Goal: Navigation & Orientation: Find specific page/section

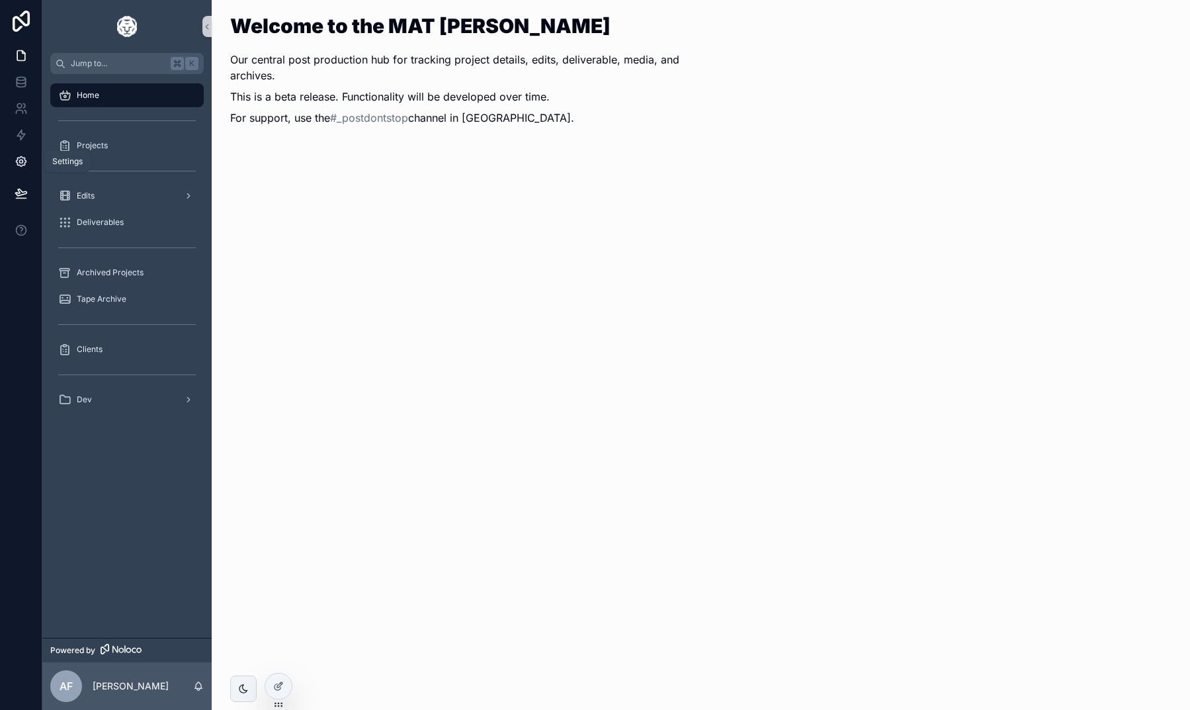
click at [22, 162] on icon at bounding box center [20, 161] width 3 height 3
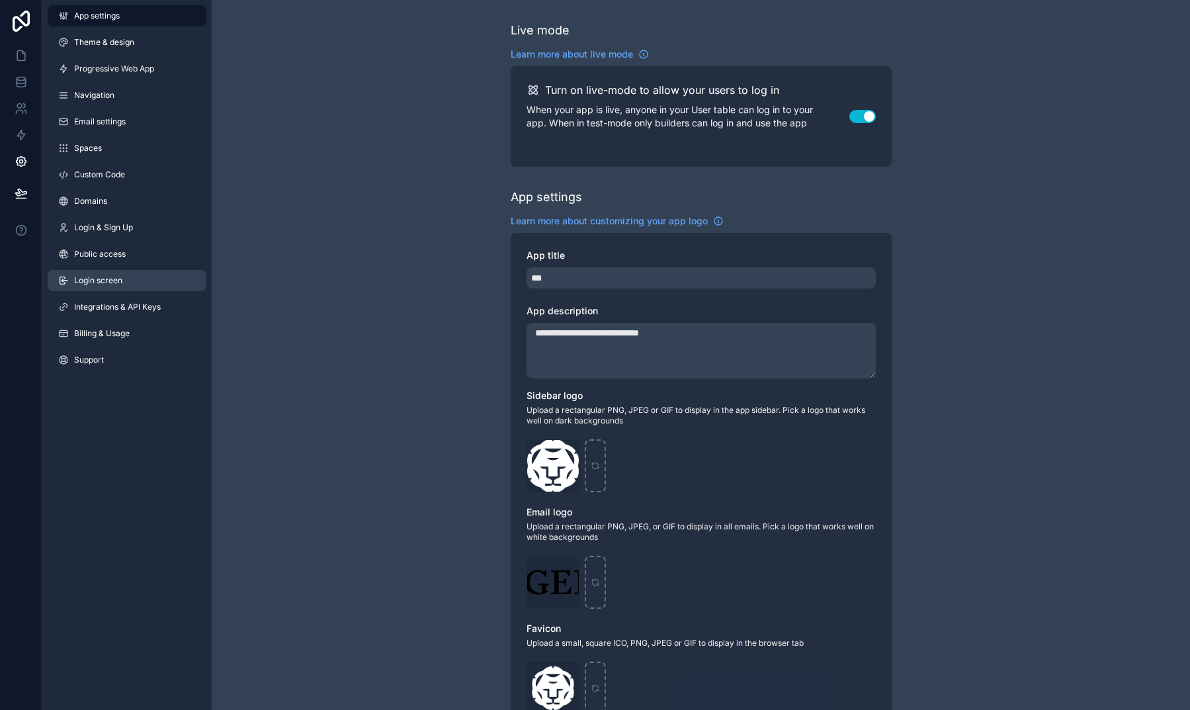
click at [131, 272] on link "Login screen" at bounding box center [127, 280] width 159 height 21
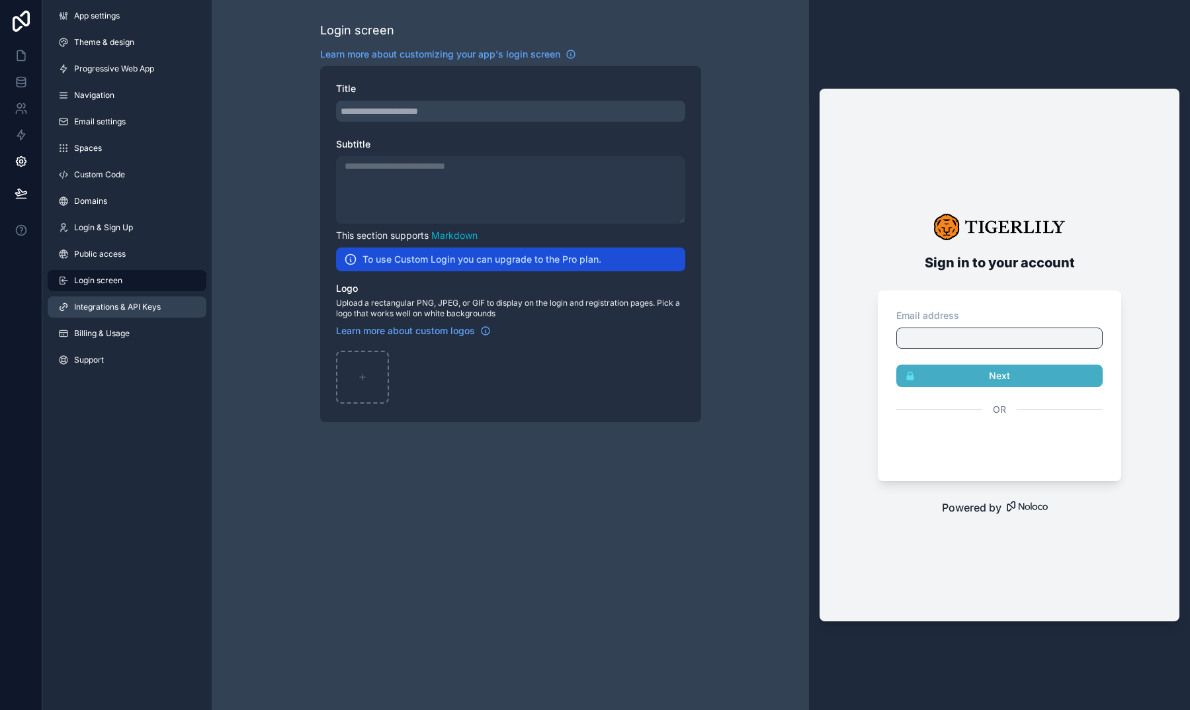
click at [136, 304] on span "Integrations & API Keys" at bounding box center [117, 307] width 87 height 11
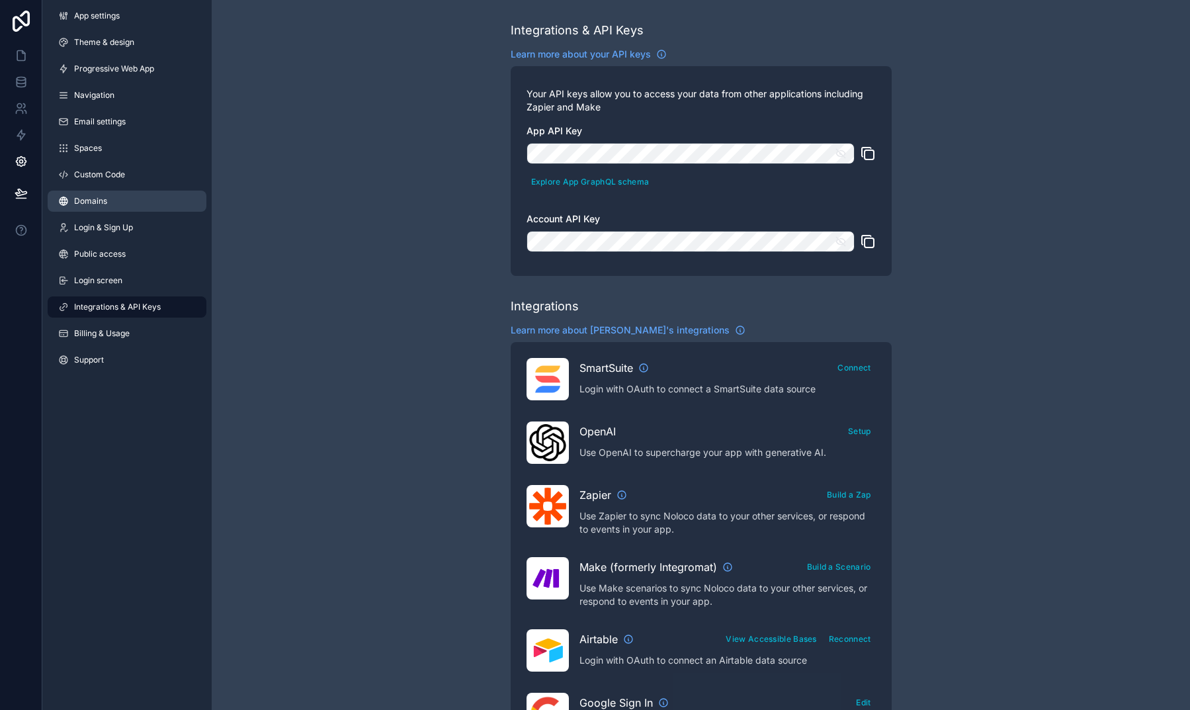
click at [125, 194] on link "Domains" at bounding box center [127, 200] width 159 height 21
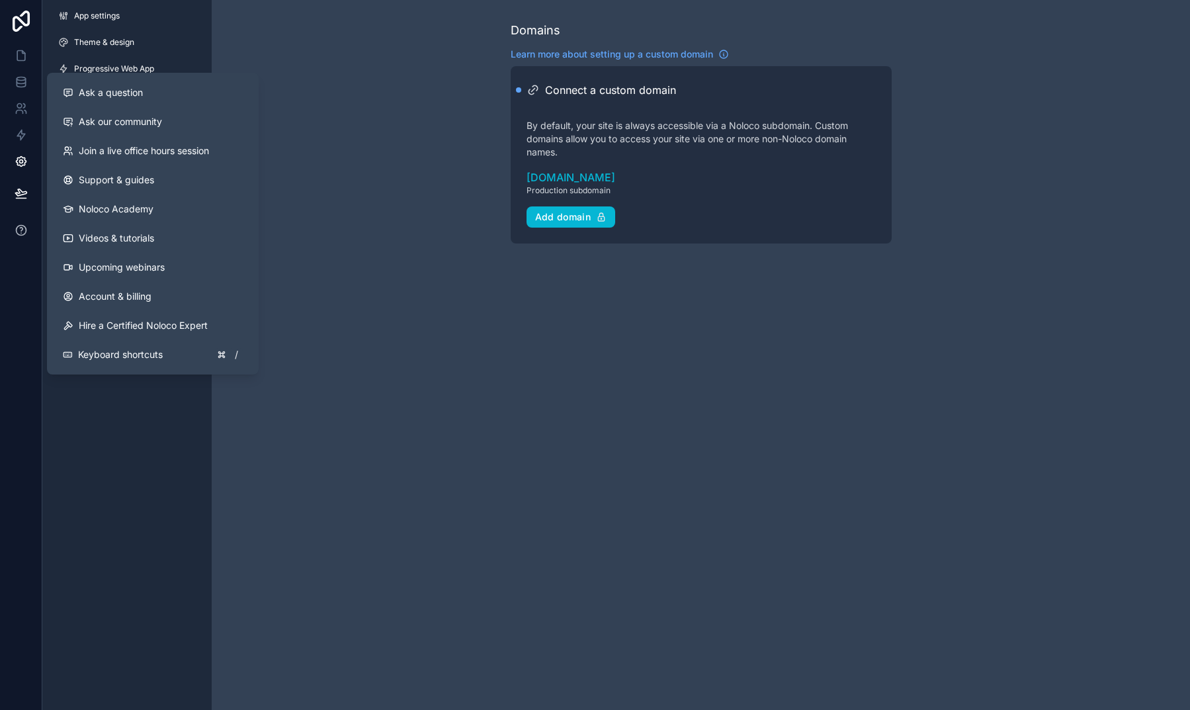
click at [21, 232] on icon at bounding box center [21, 230] width 13 height 13
click at [132, 159] on link "Join a live office hours session" at bounding box center [152, 150] width 201 height 29
click at [130, 96] on span "Ask a question" at bounding box center [111, 92] width 64 height 13
click at [110, 132] on link "Ask our community" at bounding box center [152, 121] width 201 height 29
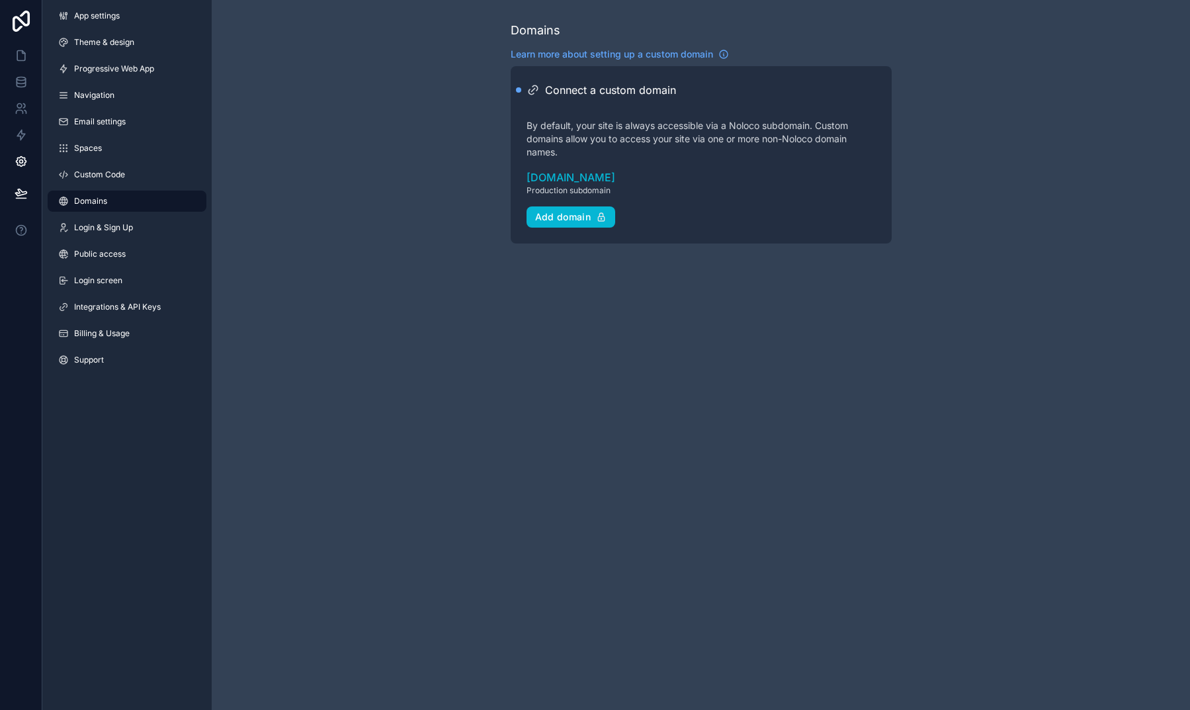
click at [847, 274] on div "Domains Learn more about setting up a custom domain Connect a custom domain By …" at bounding box center [701, 355] width 978 height 710
click at [22, 62] on icon at bounding box center [21, 55] width 13 height 13
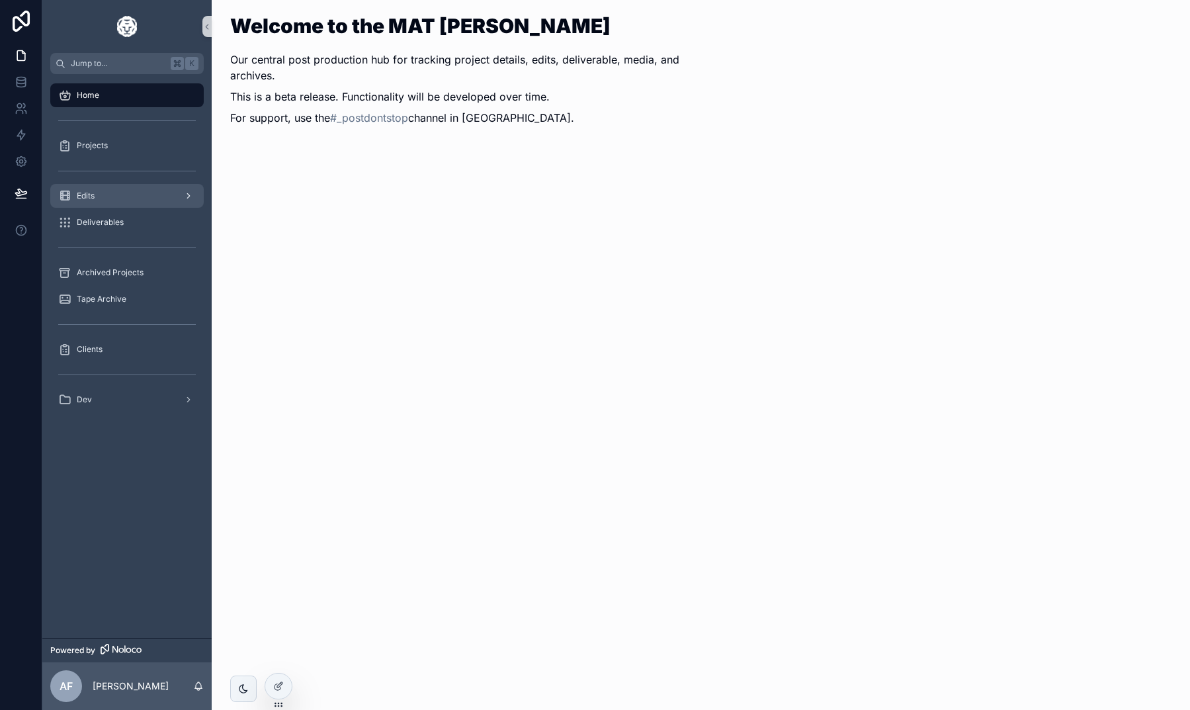
click at [140, 194] on div "Edits" at bounding box center [127, 195] width 138 height 21
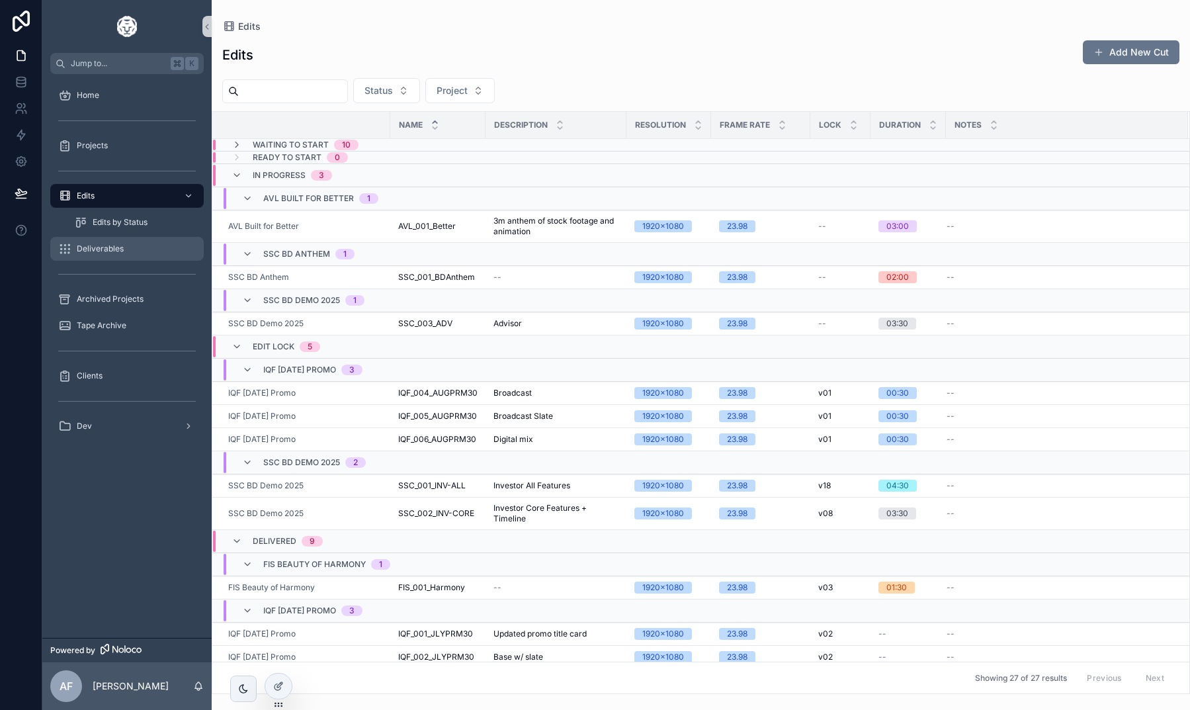
click at [133, 244] on div "Deliverables" at bounding box center [127, 248] width 138 height 21
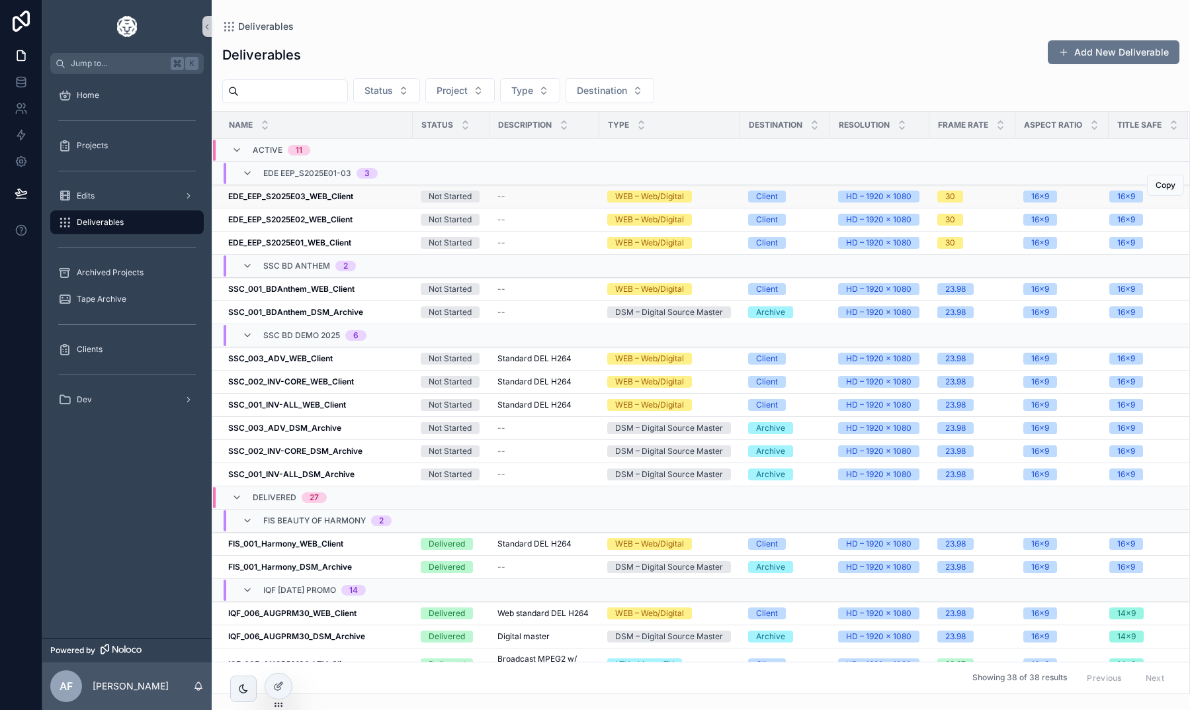
click at [368, 200] on div "EDE_EEP_S2025E03_WEB_Client EDE_EEP_S2025E03_WEB_Client" at bounding box center [316, 196] width 177 height 11
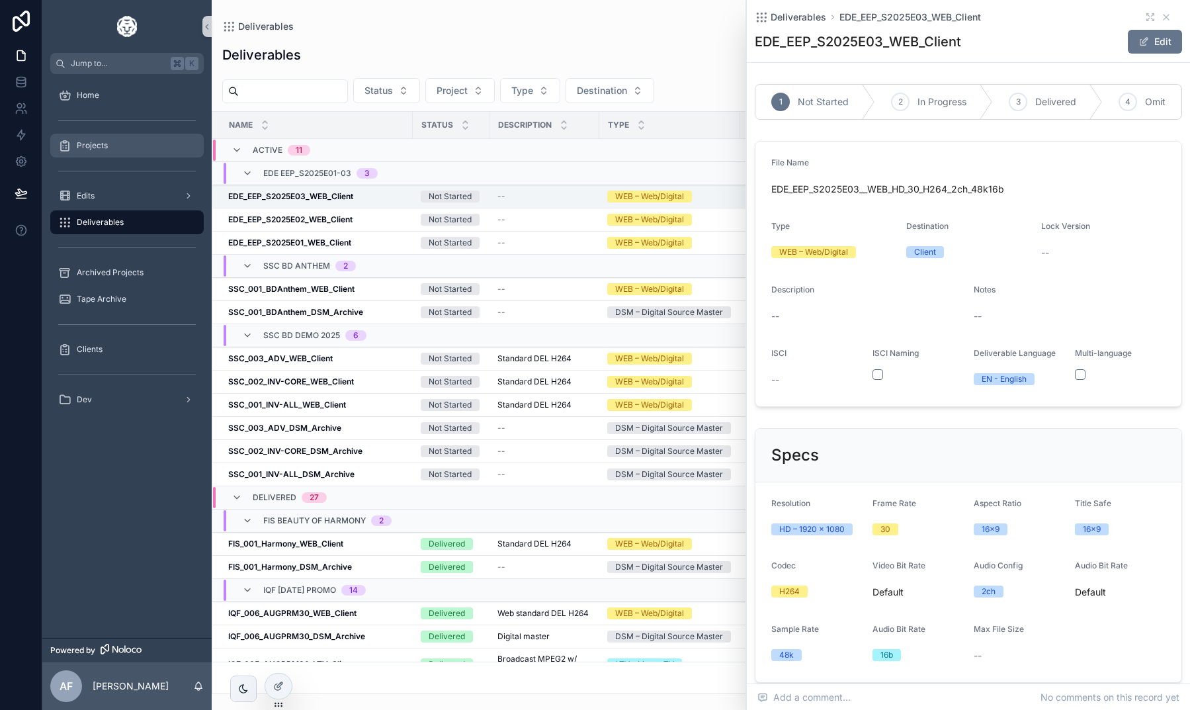
click at [146, 149] on div "Projects" at bounding box center [127, 145] width 138 height 21
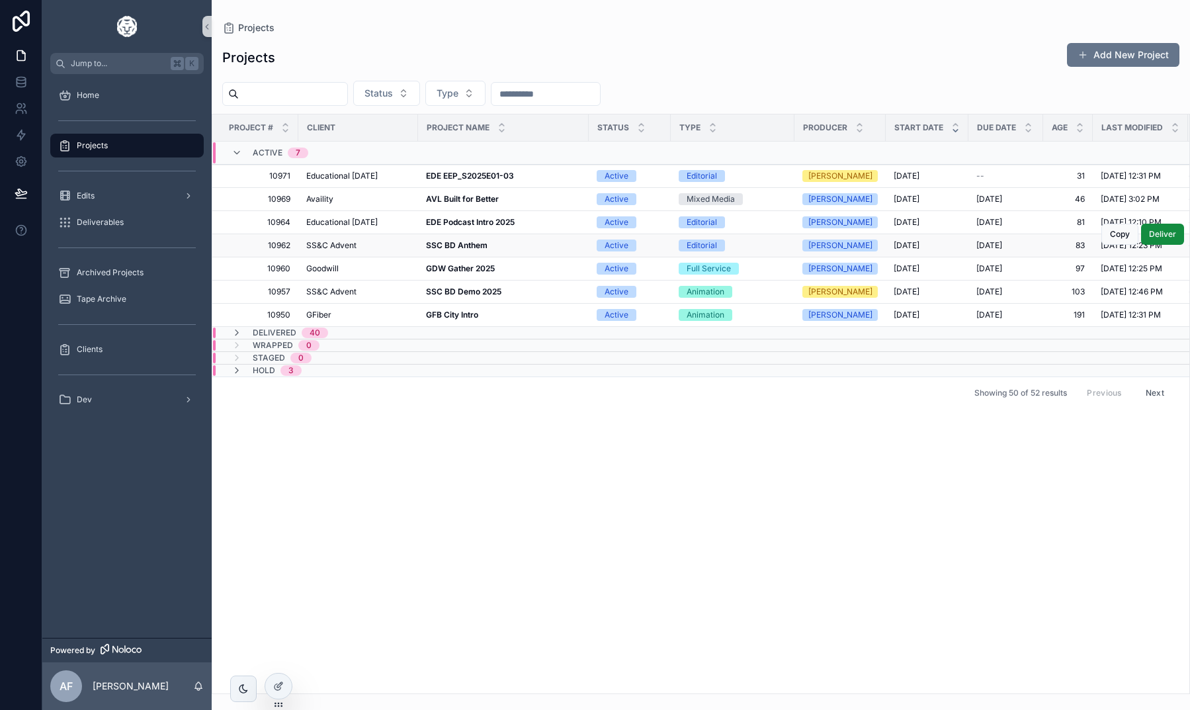
click at [454, 253] on td "SSC BD Anthem SSC BD Anthem" at bounding box center [503, 245] width 171 height 23
click at [454, 248] on strong "SSC BD Anthem" at bounding box center [457, 245] width 62 height 10
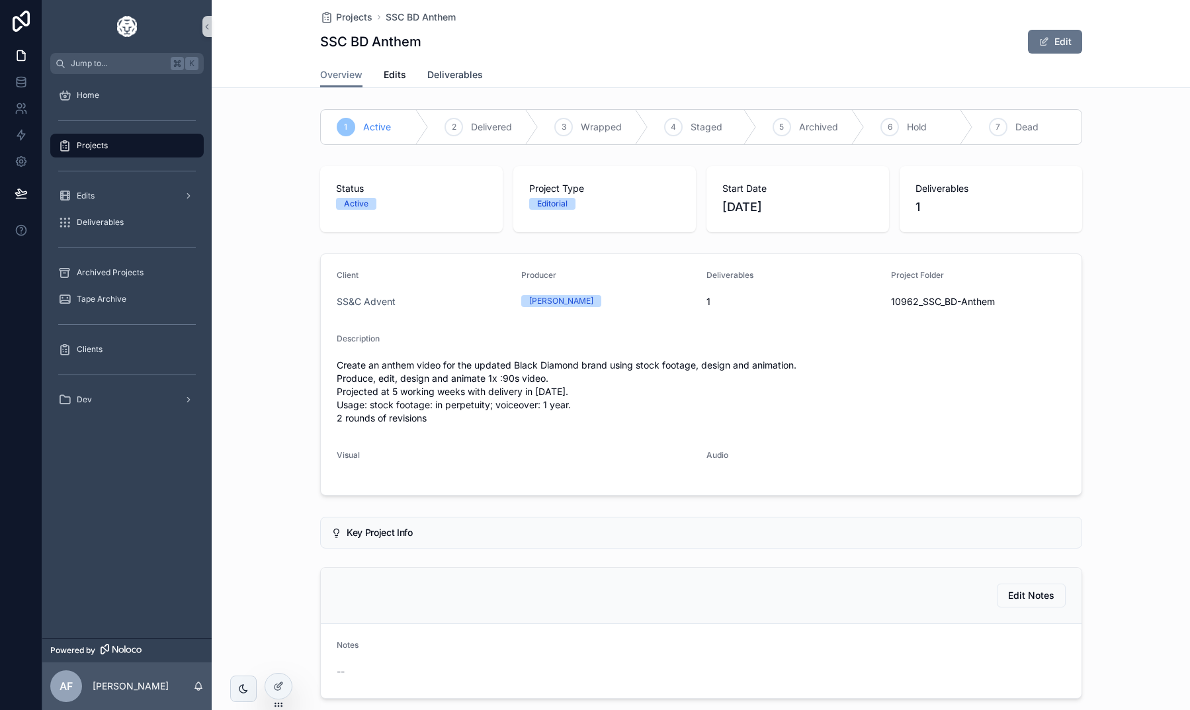
click at [448, 81] on link "Deliverables" at bounding box center [455, 76] width 56 height 26
click at [466, 79] on span "Deliverables" at bounding box center [455, 74] width 56 height 13
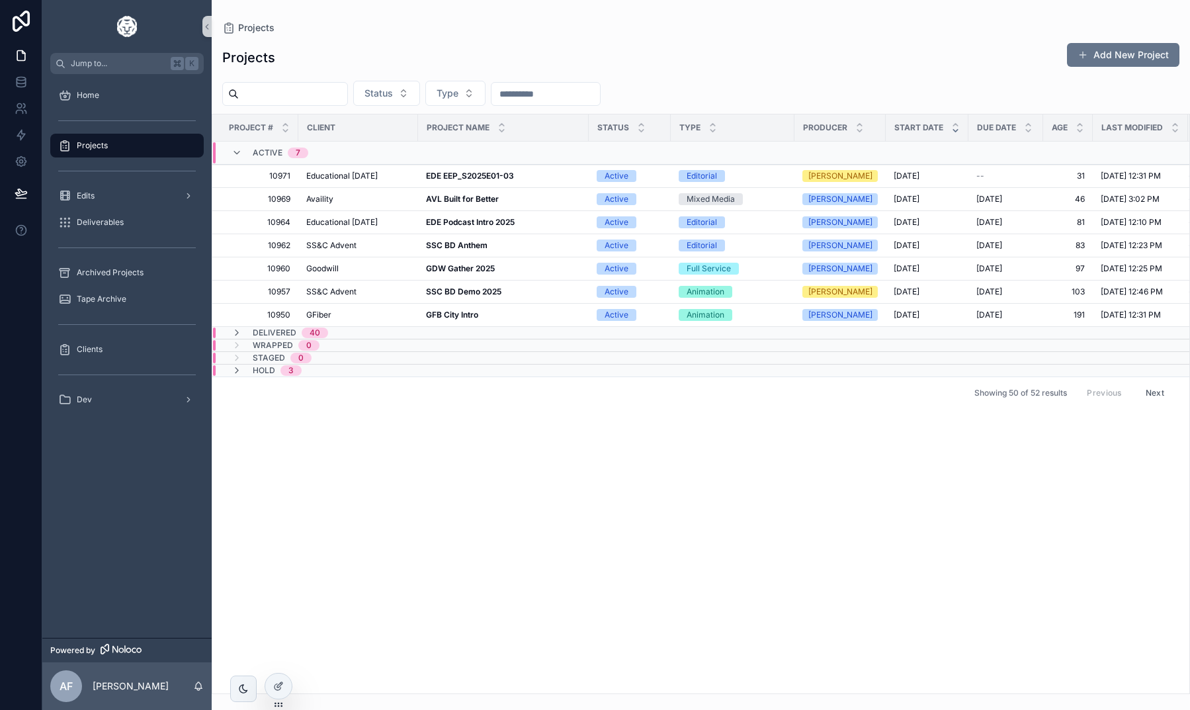
click at [105, 149] on span "Projects" at bounding box center [92, 145] width 31 height 11
click at [459, 251] on td "SSC BD Anthem SSC BD Anthem" at bounding box center [503, 245] width 171 height 23
click at [460, 242] on strong "SSC BD Anthem" at bounding box center [457, 245] width 62 height 10
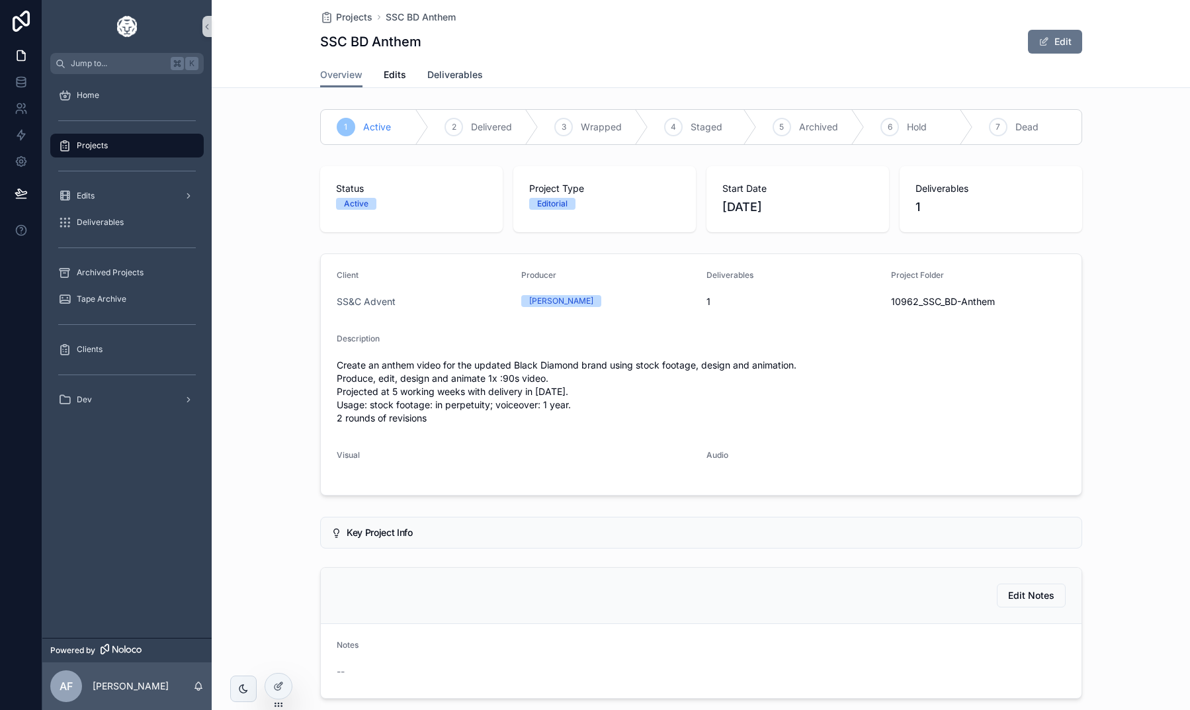
click at [446, 78] on span "Deliverables" at bounding box center [455, 74] width 56 height 13
click at [390, 74] on span "Edits" at bounding box center [395, 74] width 22 height 13
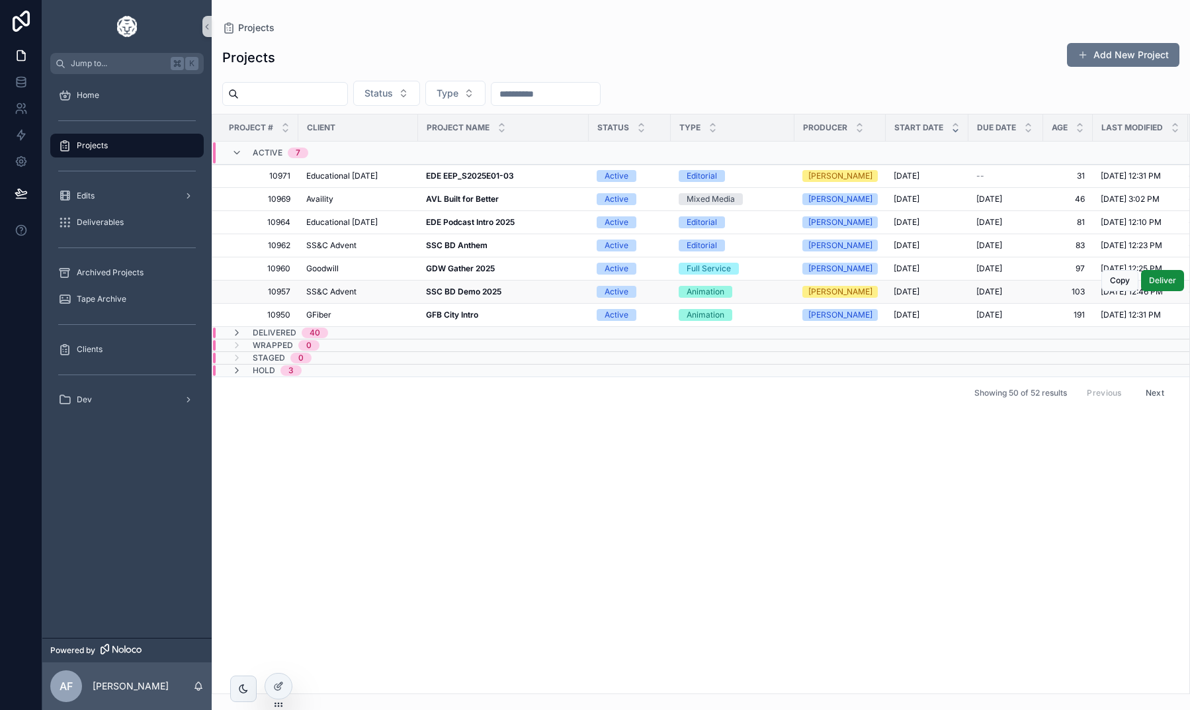
click at [445, 294] on strong "SSC BD Demo 2025" at bounding box center [463, 291] width 75 height 10
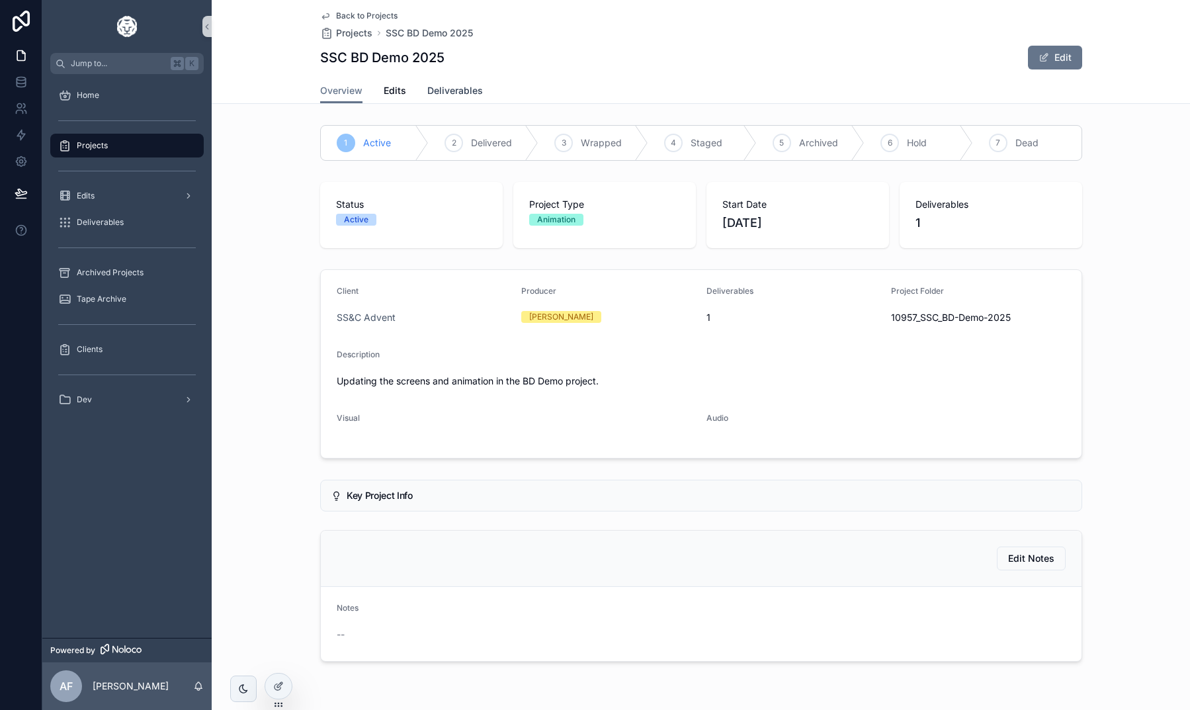
click at [441, 89] on span "Deliverables" at bounding box center [455, 90] width 56 height 13
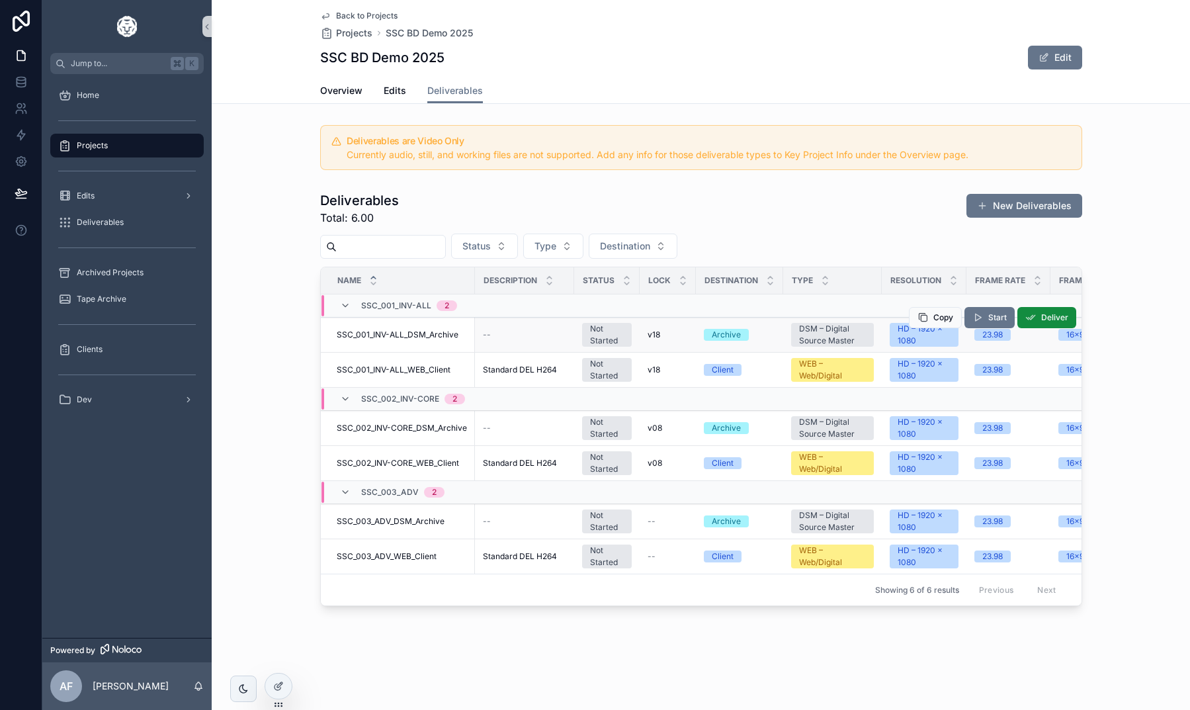
click at [441, 335] on span "SSC_001_INV-ALL_DSM_Archive" at bounding box center [398, 334] width 122 height 11
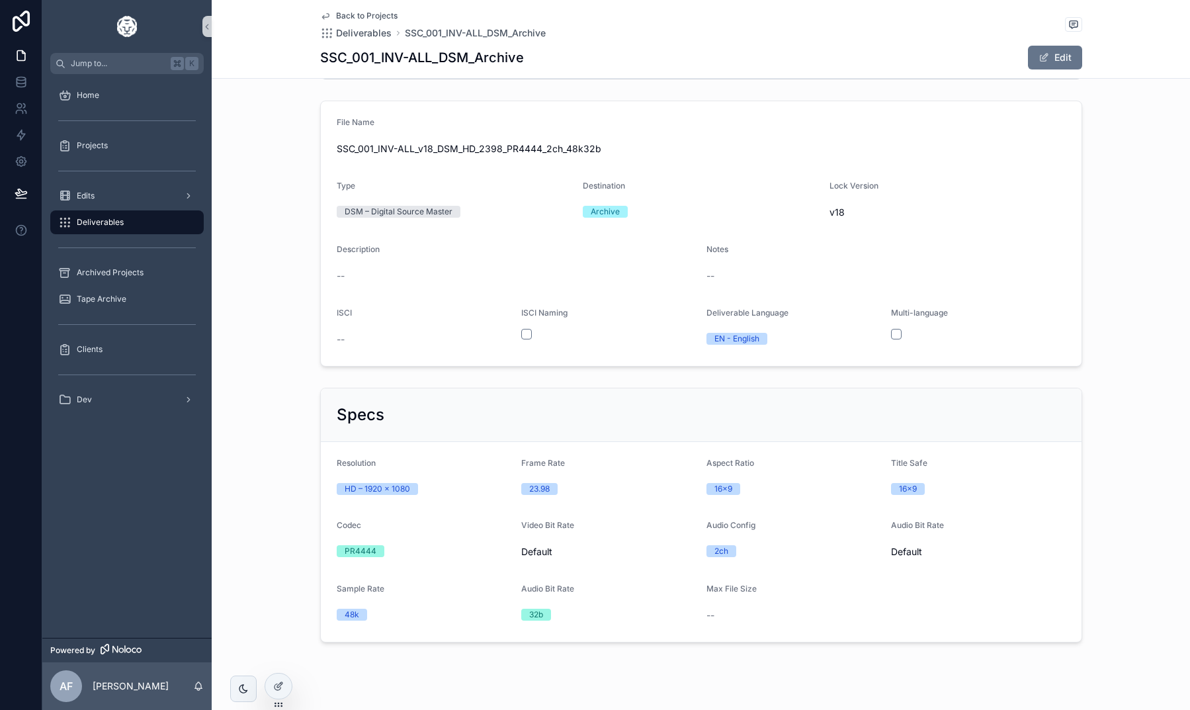
scroll to position [58, 0]
click at [367, 13] on span "Back to Projects" at bounding box center [367, 16] width 62 height 11
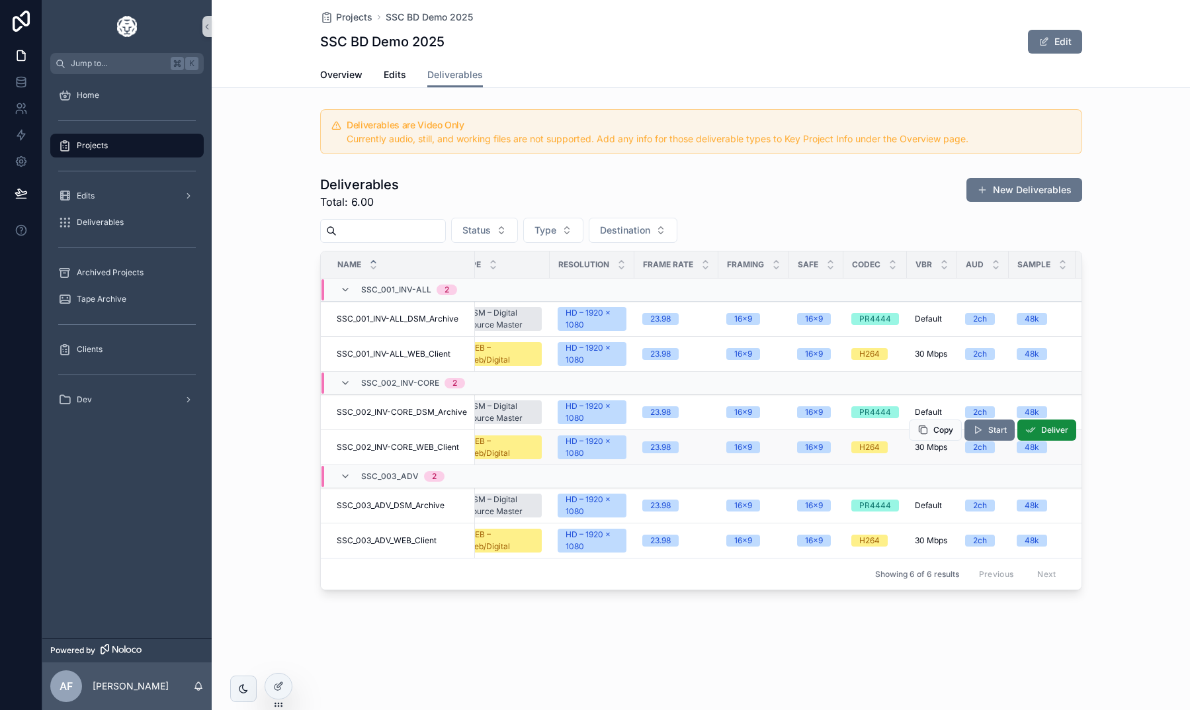
scroll to position [0, 314]
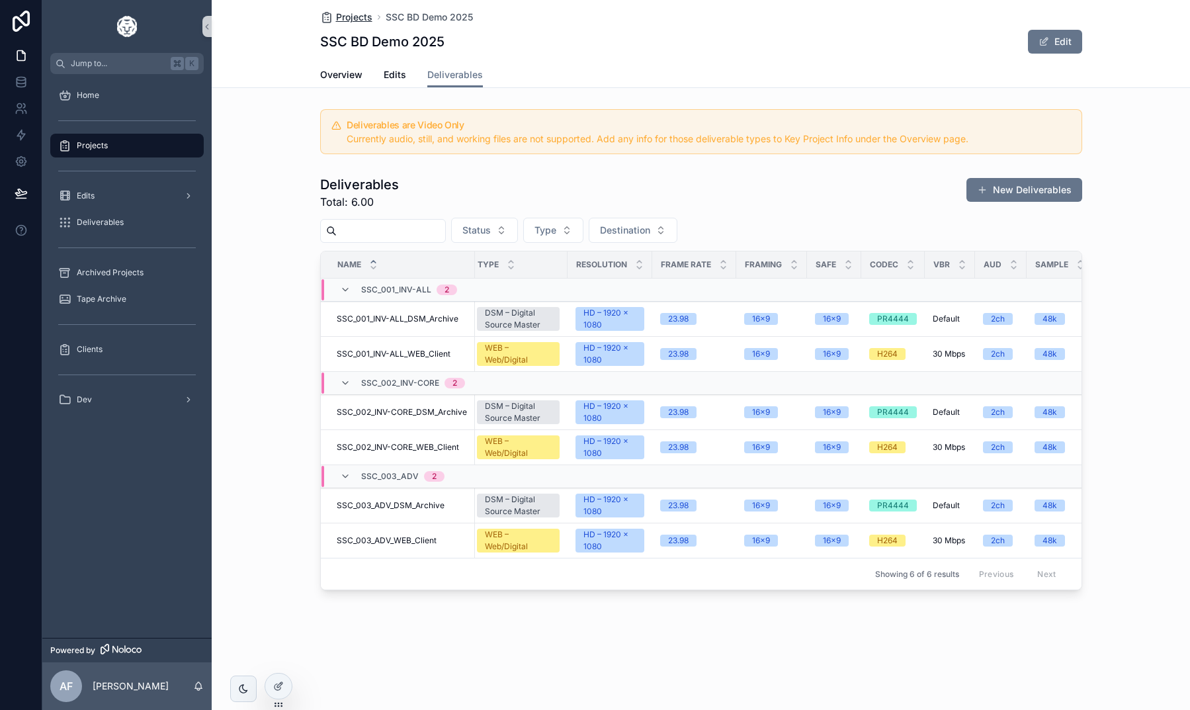
click at [345, 21] on span "Projects" at bounding box center [354, 17] width 36 height 13
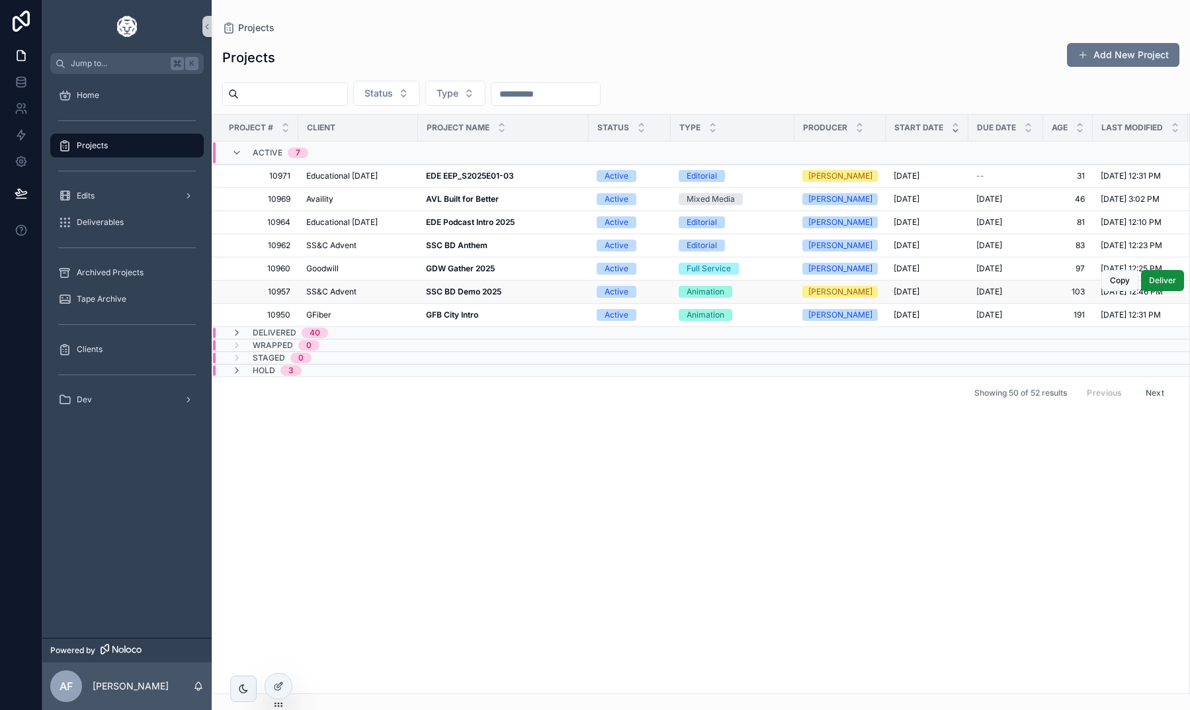
click at [443, 289] on strong "SSC BD Demo 2025" at bounding box center [463, 291] width 75 height 10
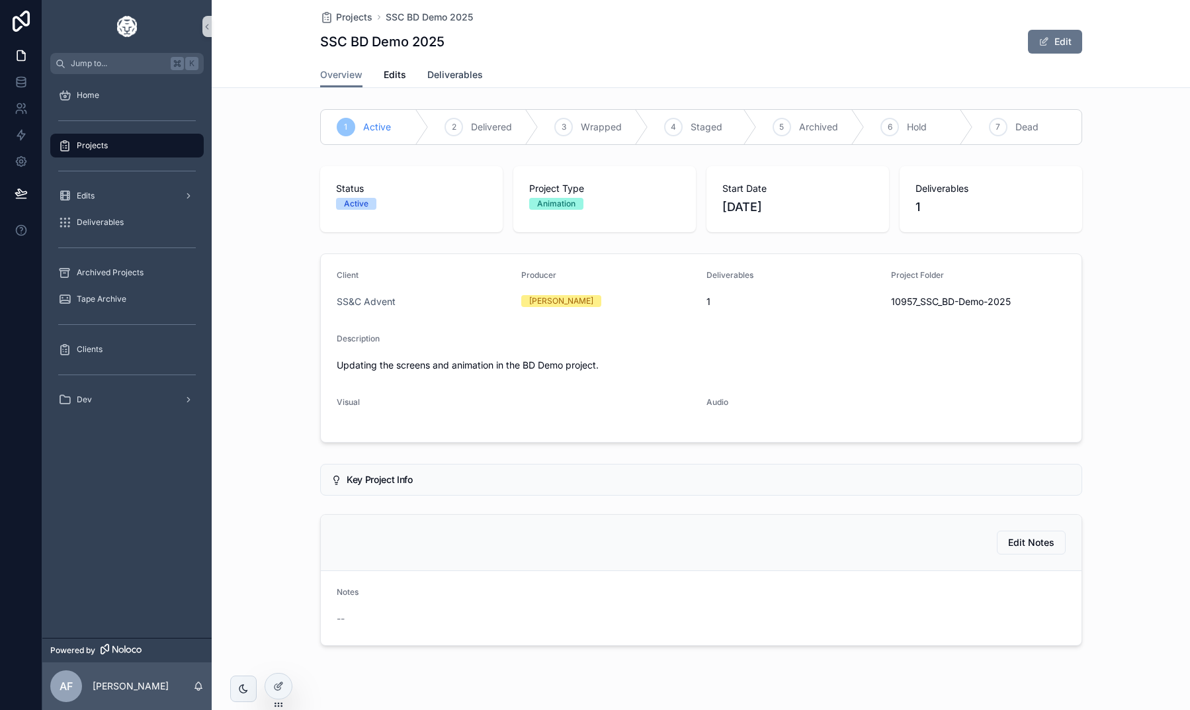
click at [442, 73] on span "Deliverables" at bounding box center [455, 74] width 56 height 13
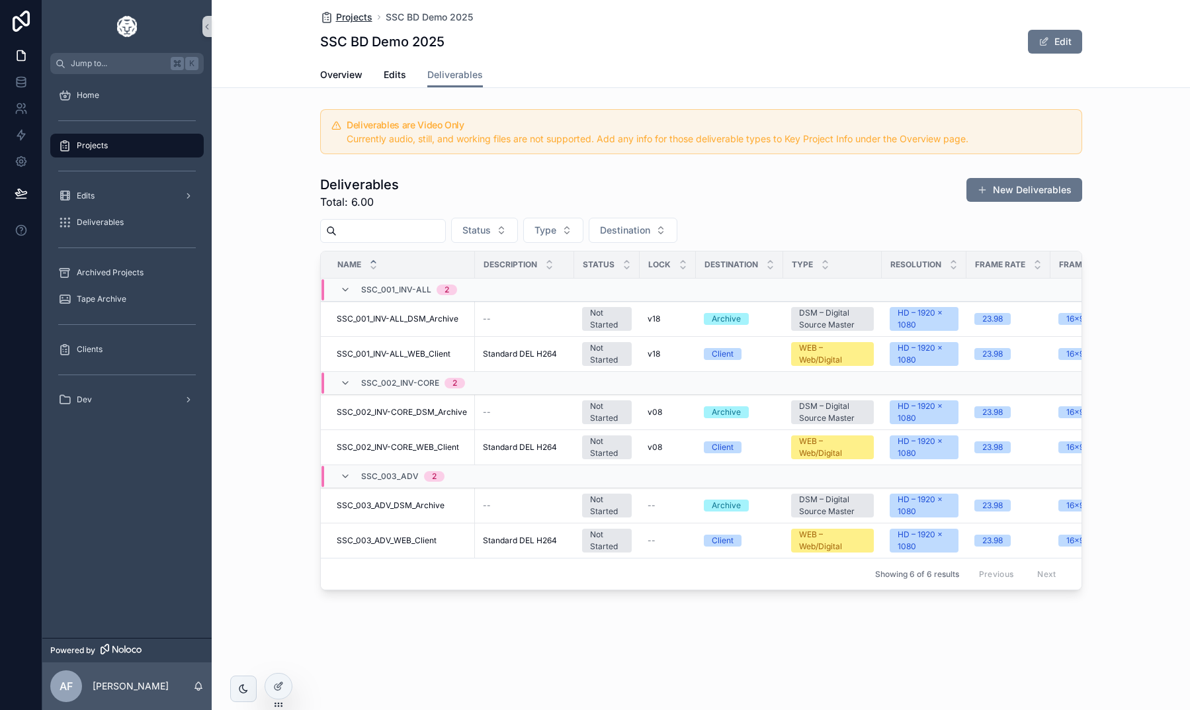
click at [355, 19] on span "Projects" at bounding box center [354, 17] width 36 height 13
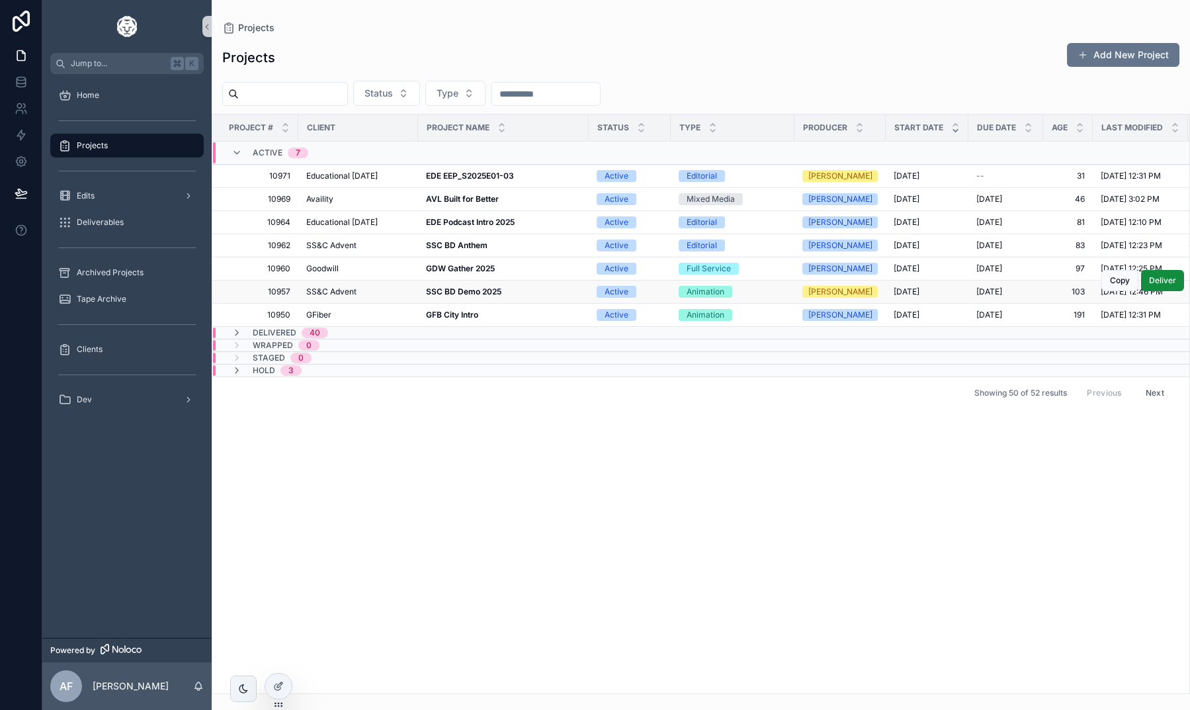
click at [446, 292] on strong "SSC BD Demo 2025" at bounding box center [463, 291] width 75 height 10
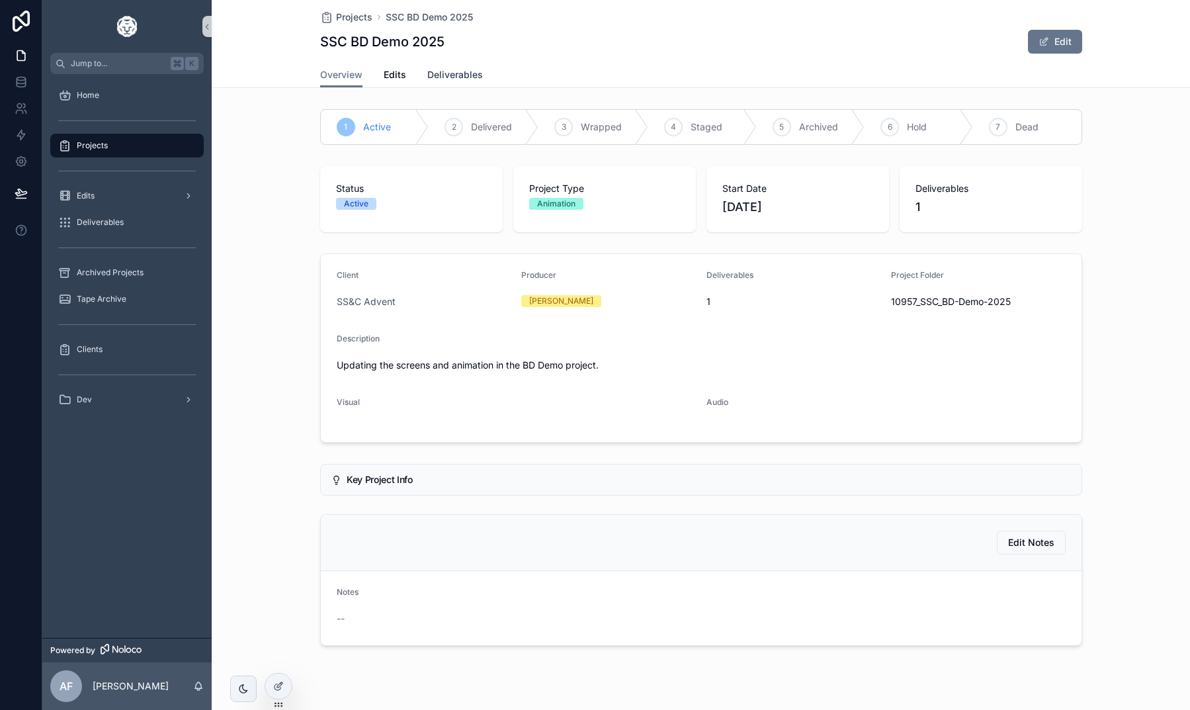
click at [448, 73] on span "Deliverables" at bounding box center [455, 74] width 56 height 13
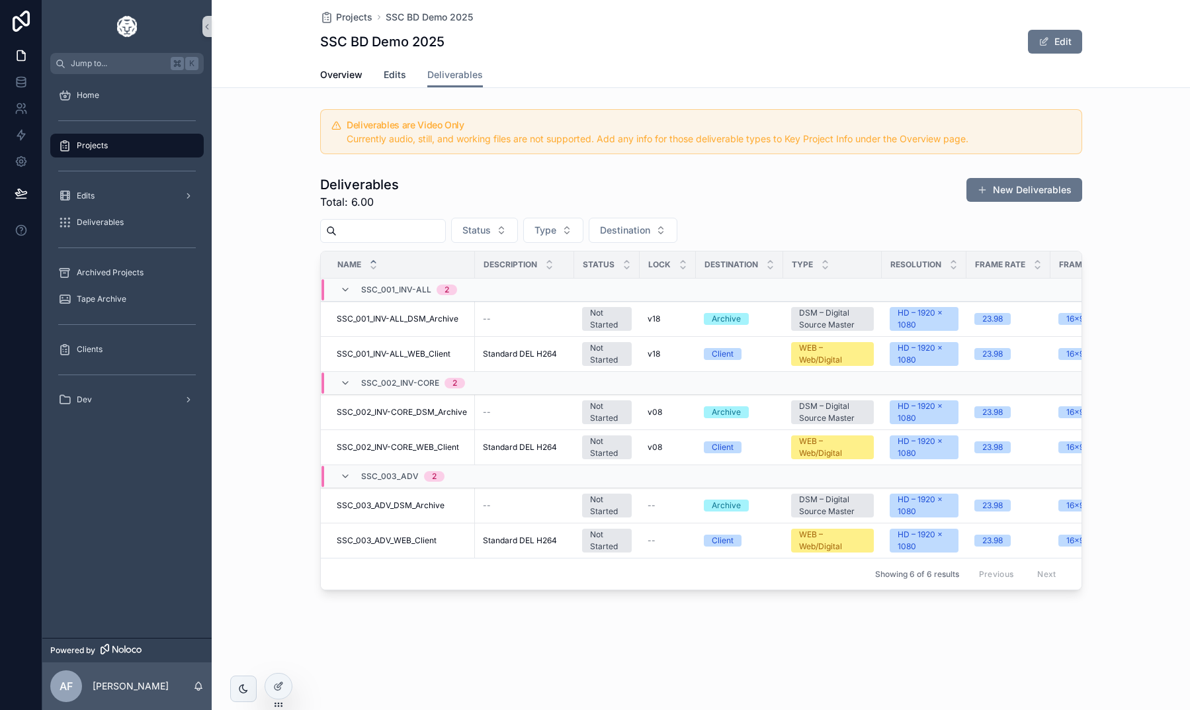
click at [387, 72] on span "Edits" at bounding box center [395, 74] width 22 height 13
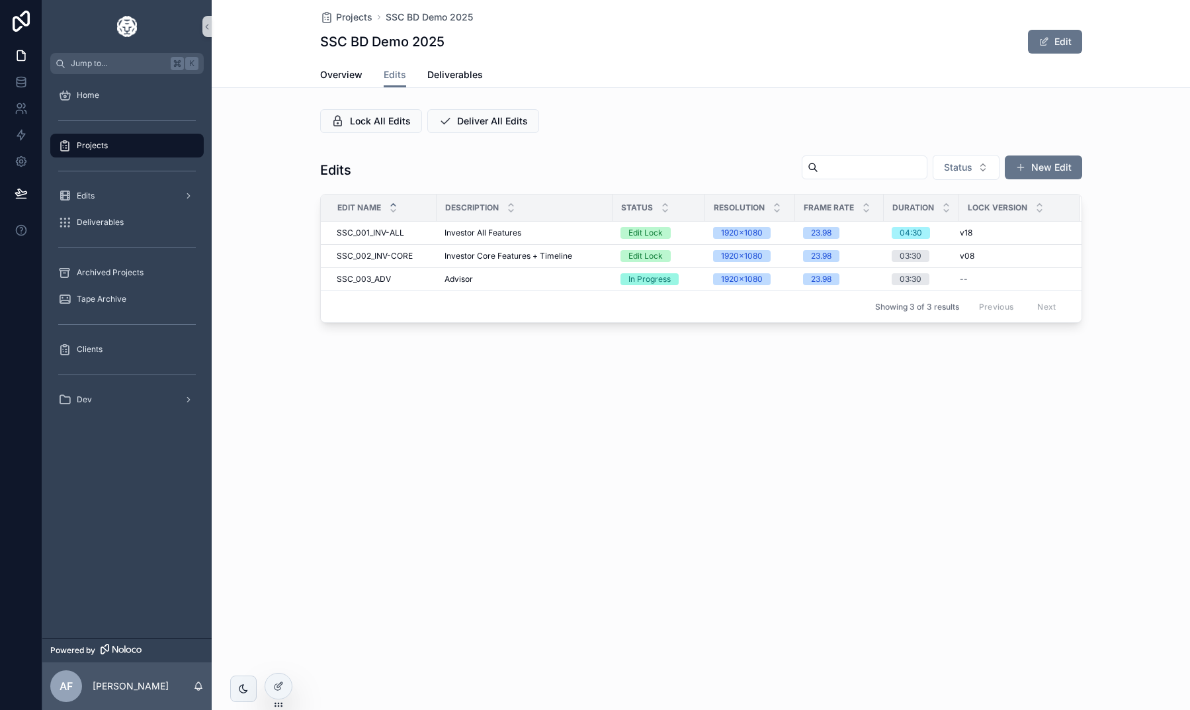
click at [421, 75] on div "Overview Edits Deliverables" at bounding box center [701, 74] width 762 height 25
click at [427, 75] on span "Deliverables" at bounding box center [455, 74] width 56 height 13
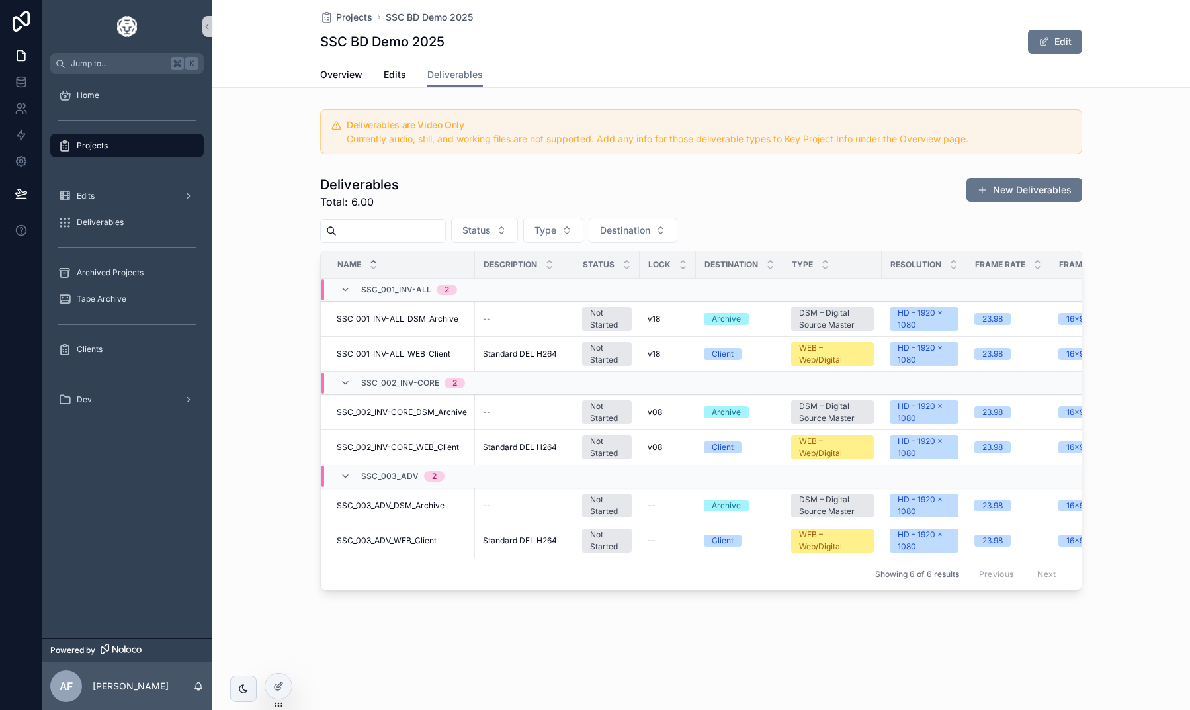
click at [131, 140] on div "Projects" at bounding box center [127, 145] width 138 height 21
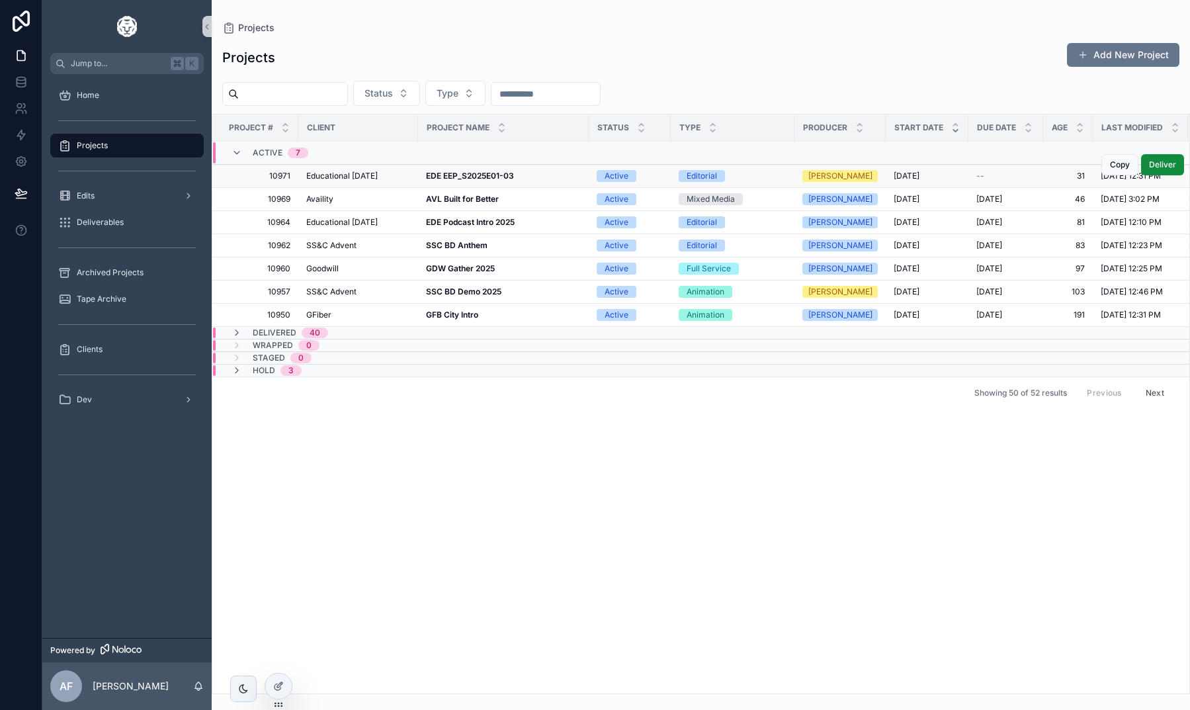
click at [477, 175] on strong "EDE EEP_S2025E01-03" at bounding box center [470, 176] width 88 height 10
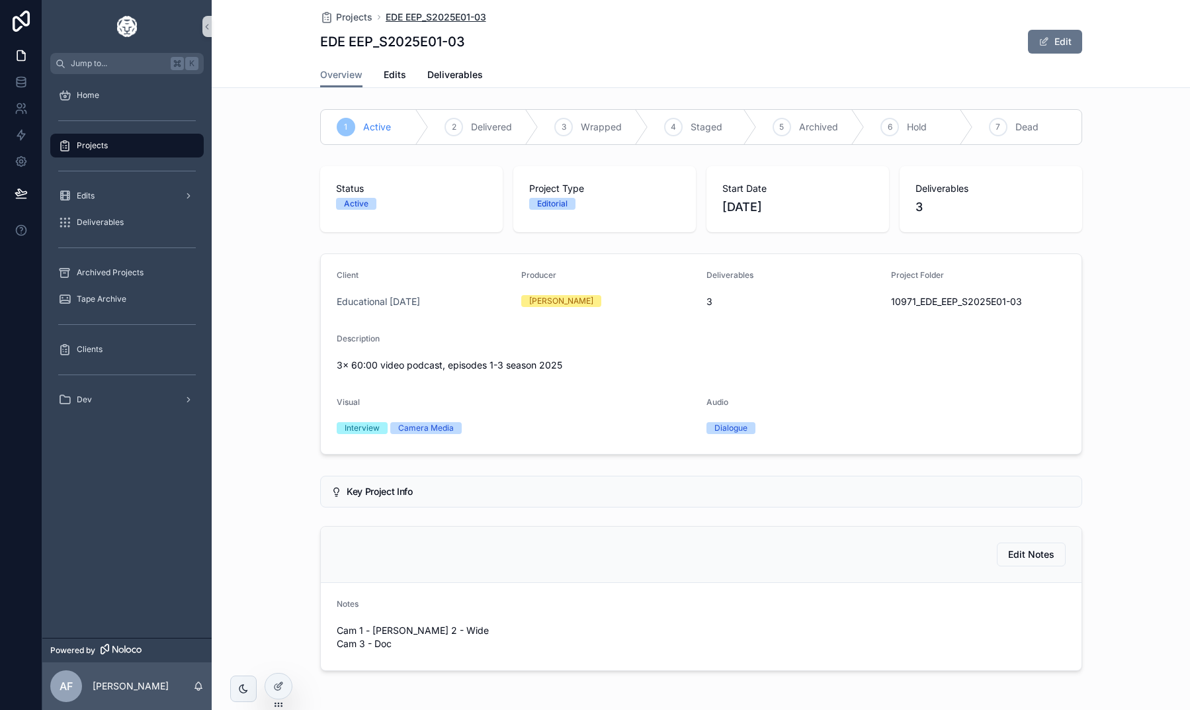
click at [408, 17] on span "EDE EEP_S2025E01-03" at bounding box center [436, 17] width 101 height 13
click at [343, 21] on span "Projects" at bounding box center [354, 17] width 36 height 13
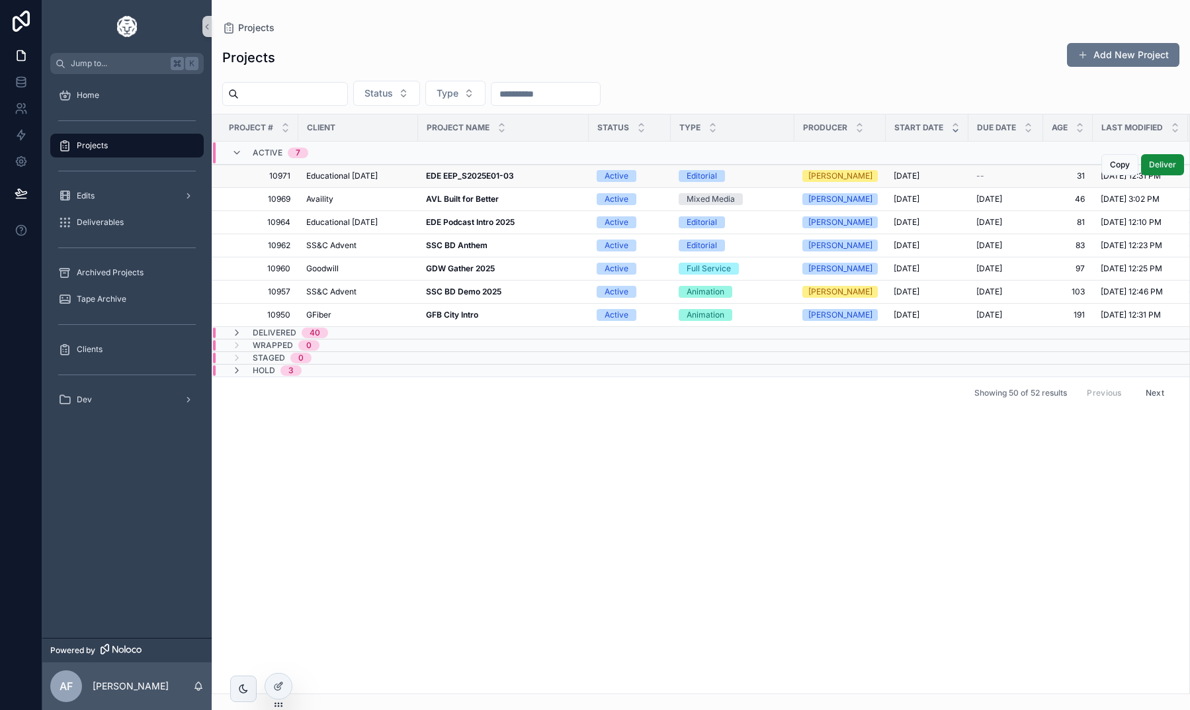
click at [379, 169] on td "Educational [DATE] Educational [DATE]" at bounding box center [358, 176] width 120 height 23
click at [439, 175] on strong "EDE EEP_S2025E01-03" at bounding box center [470, 176] width 88 height 10
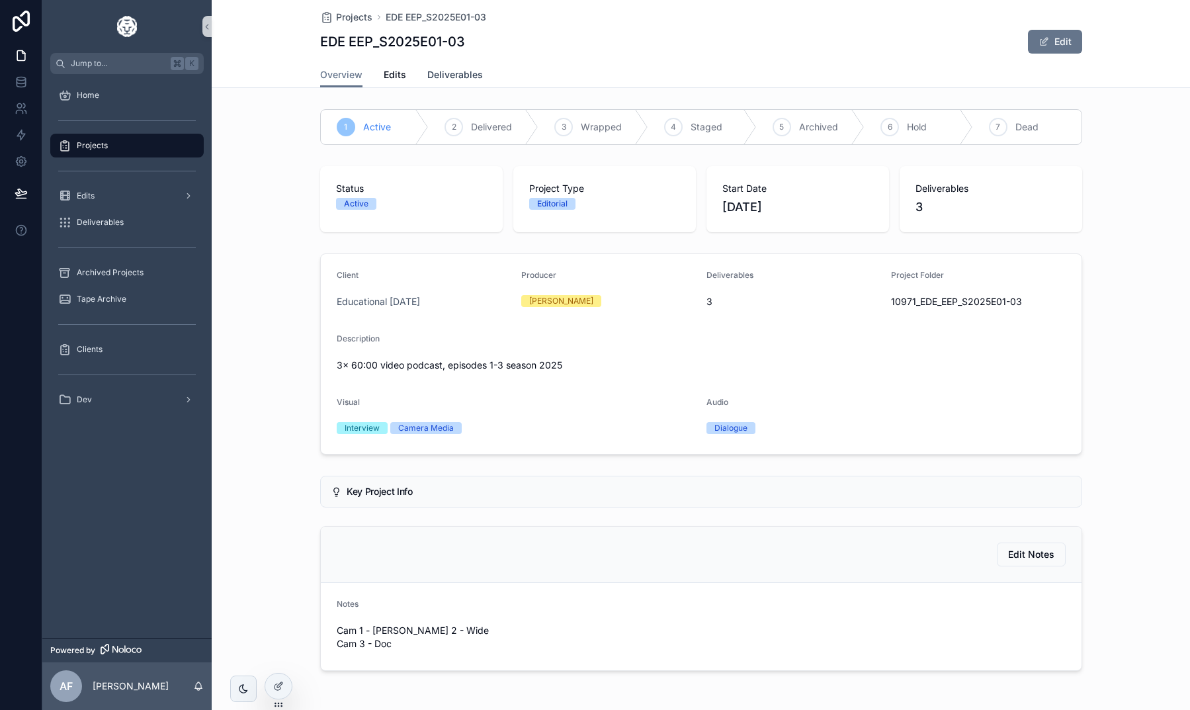
click at [452, 75] on span "Deliverables" at bounding box center [455, 74] width 56 height 13
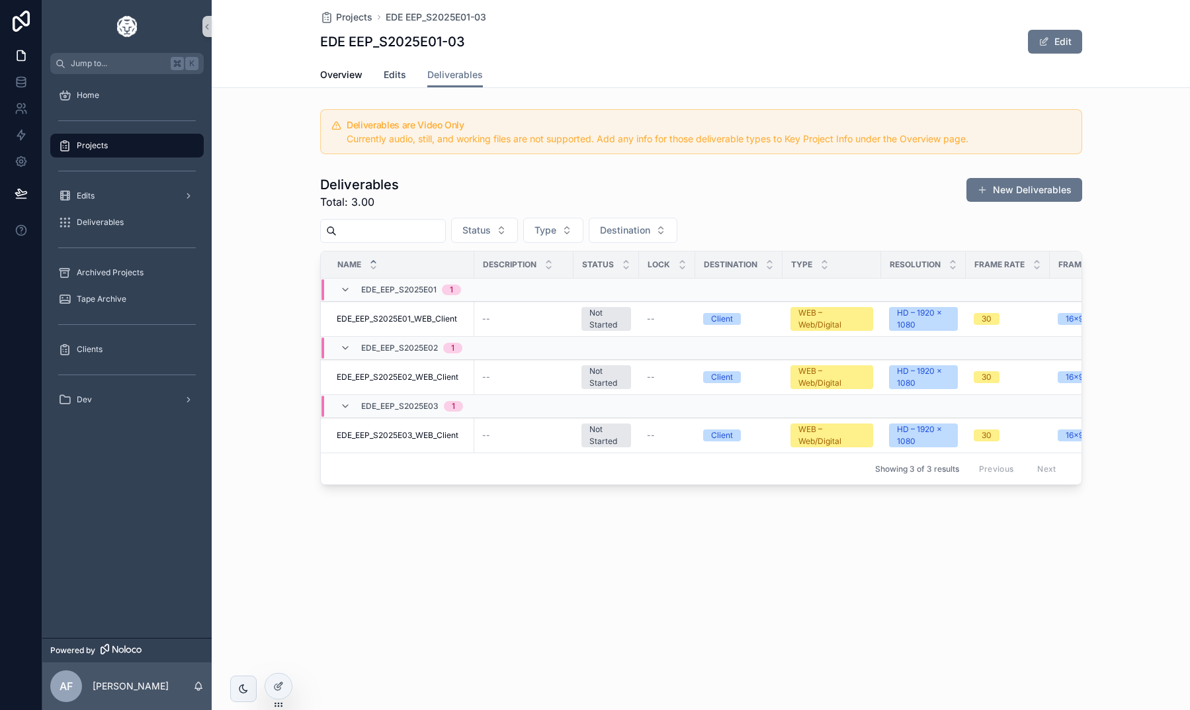
click at [390, 72] on span "Edits" at bounding box center [395, 74] width 22 height 13
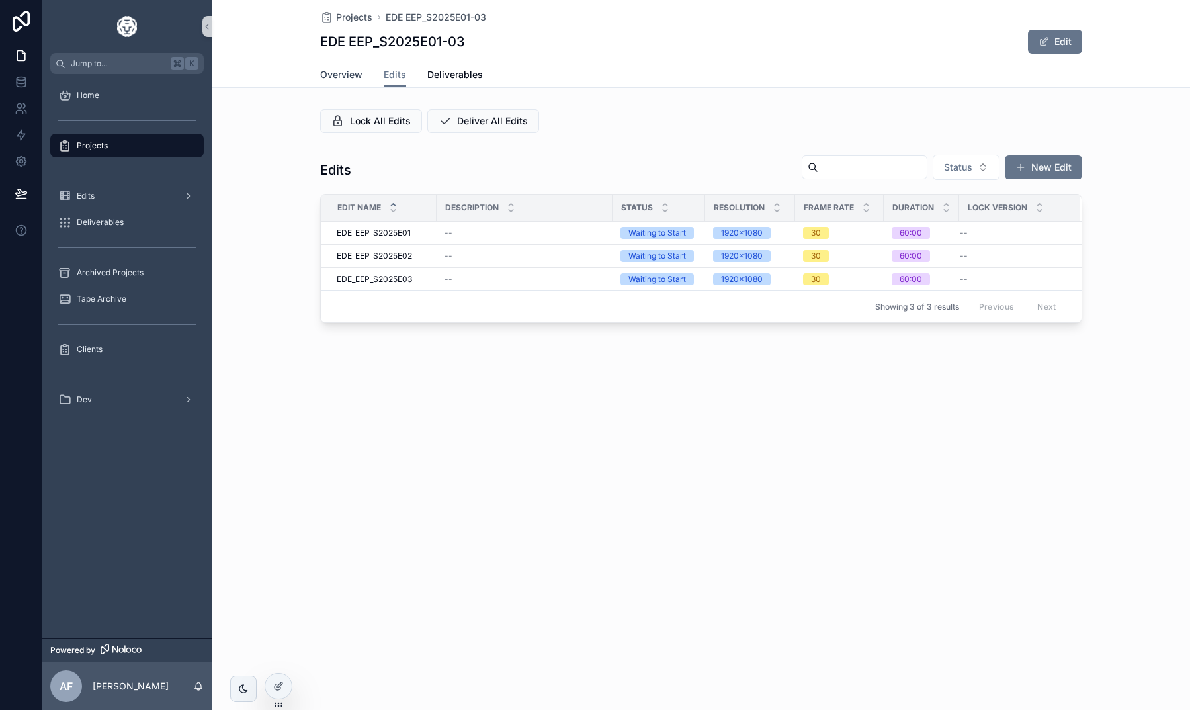
click at [352, 73] on span "Overview" at bounding box center [341, 74] width 42 height 13
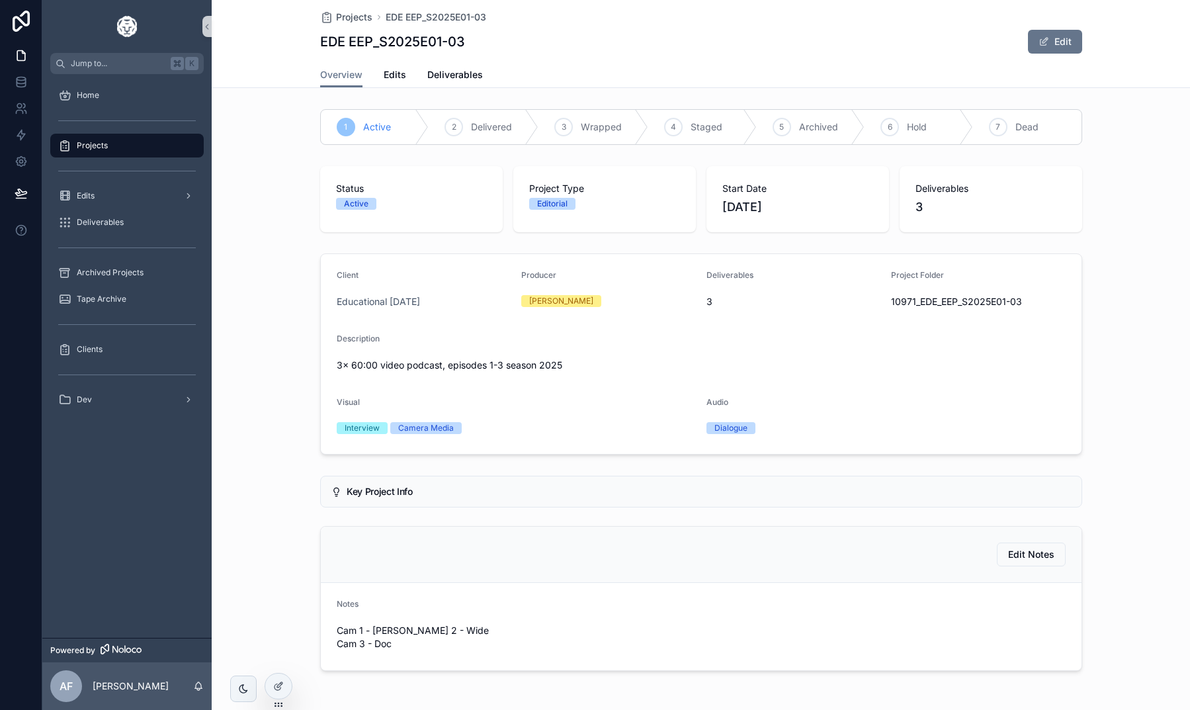
click at [292, 284] on div "Client Educational [DATE] Producer [PERSON_NAME] 3 Project Folder 10971_EDE_EEP…" at bounding box center [701, 354] width 978 height 212
click at [242, 686] on icon "scrollable content" at bounding box center [243, 688] width 11 height 11
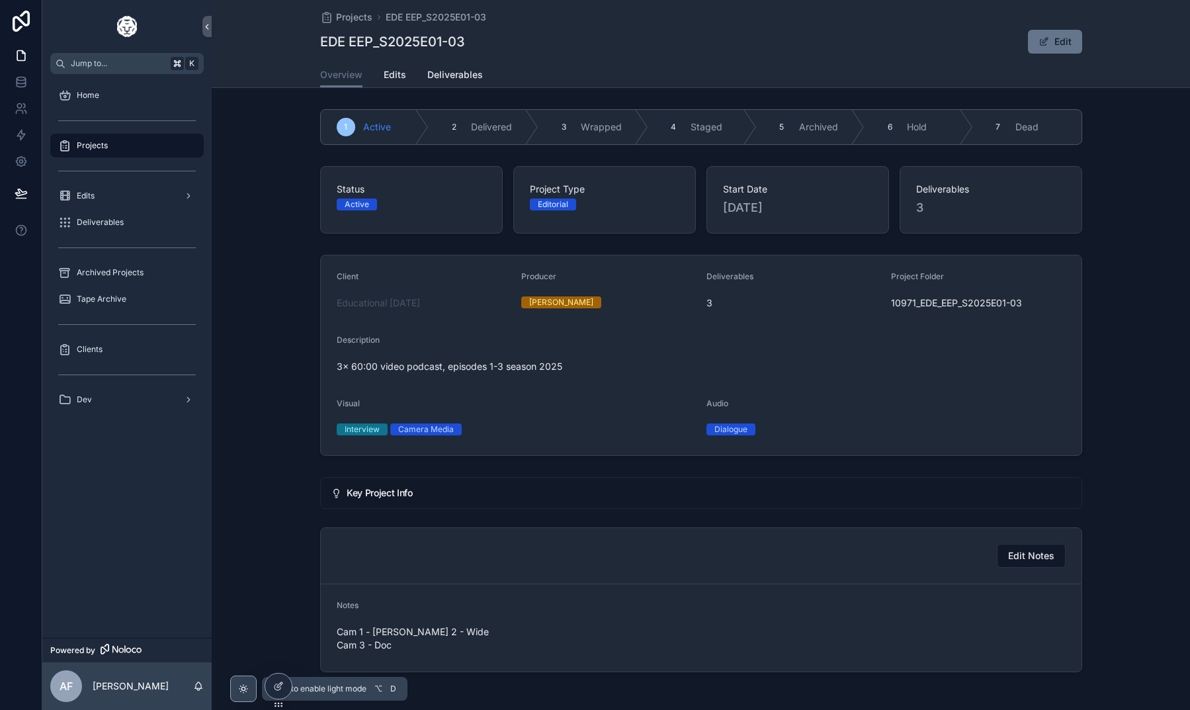
click at [242, 686] on icon "scrollable content" at bounding box center [243, 688] width 11 height 11
